Goal: Navigation & Orientation: Understand site structure

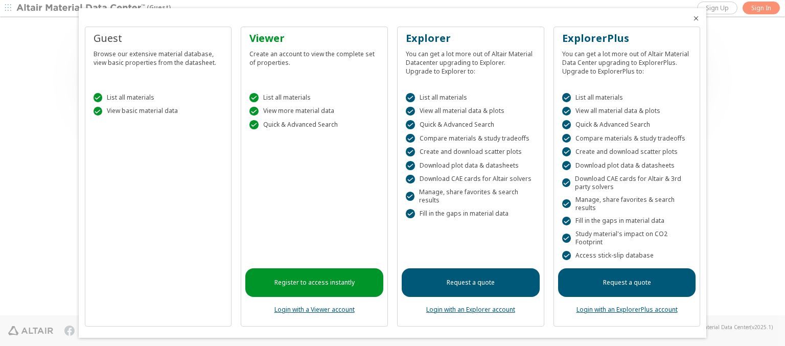
click at [692, 18] on icon "Close" at bounding box center [696, 18] width 8 height 8
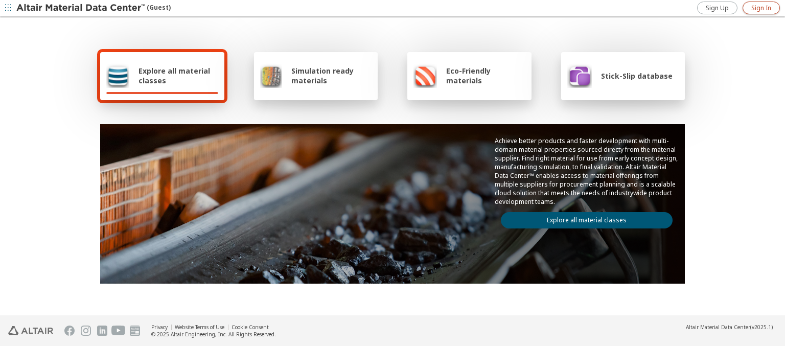
click at [761, 8] on span "Sign In" at bounding box center [761, 8] width 20 height 8
click at [81, 8] on img at bounding box center [81, 8] width 130 height 10
click at [174, 76] on span "Explore all material classes" at bounding box center [179, 75] width 80 height 19
click at [583, 218] on link "Explore all material classes" at bounding box center [587, 220] width 172 height 16
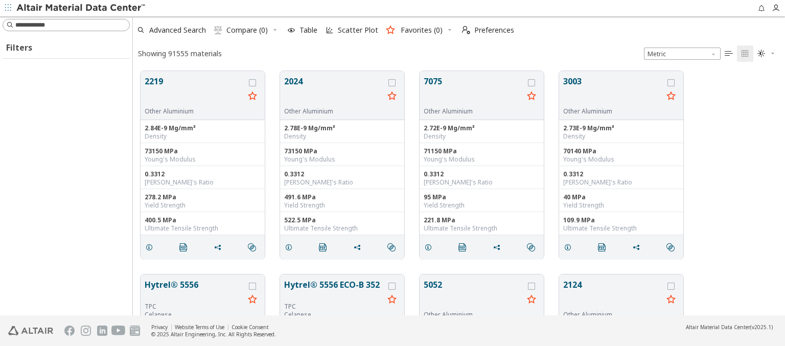
scroll to position [244, 644]
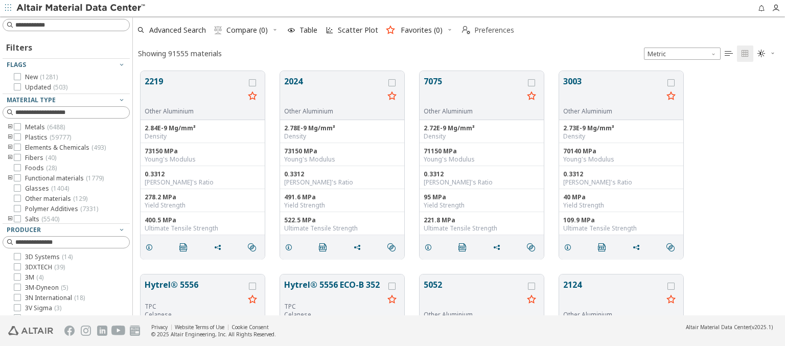
click at [485, 30] on span "Preferences" at bounding box center [494, 30] width 40 height 7
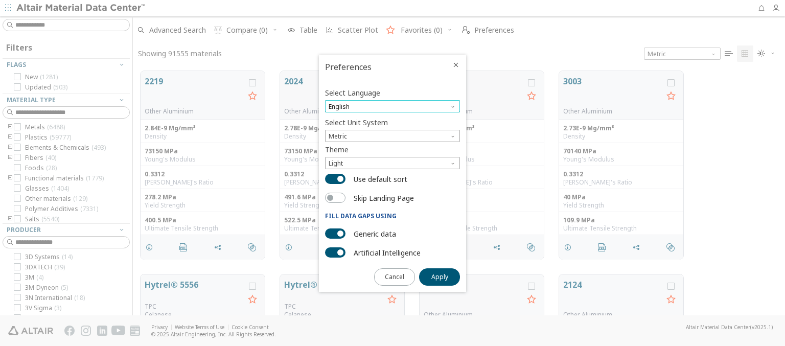
click at [393, 106] on span "English" at bounding box center [392, 106] width 135 height 12
click at [393, 131] on span "Deutsch" at bounding box center [392, 131] width 127 height 7
click at [440, 276] on span "Apply" at bounding box center [439, 277] width 17 height 8
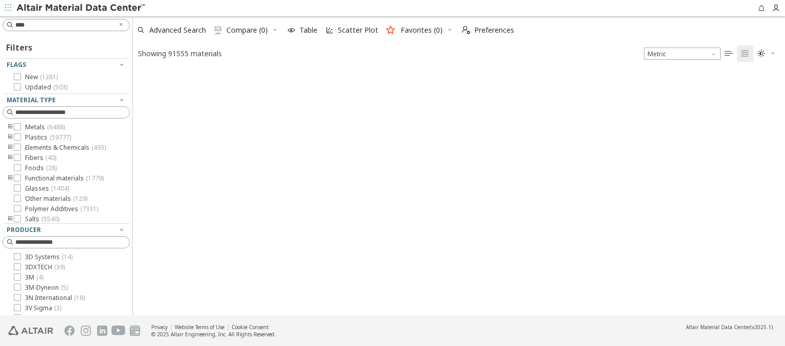
type input "****"
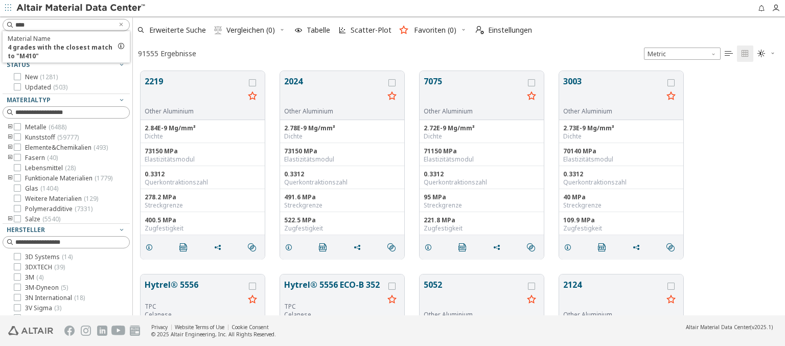
click at [81, 8] on img at bounding box center [81, 8] width 130 height 10
